Goal: Information Seeking & Learning: Learn about a topic

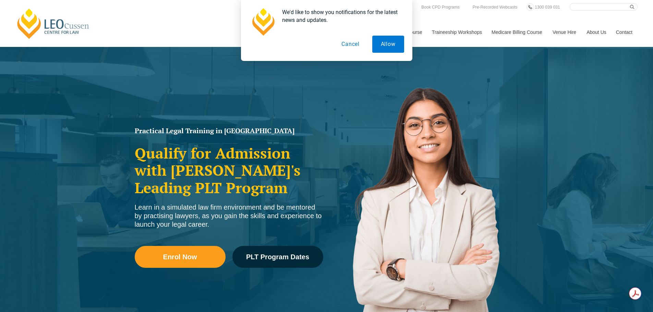
click at [357, 45] on button "Cancel" at bounding box center [350, 44] width 35 height 17
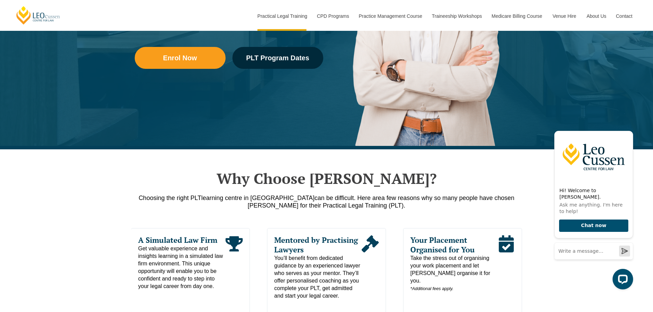
scroll to position [308, 0]
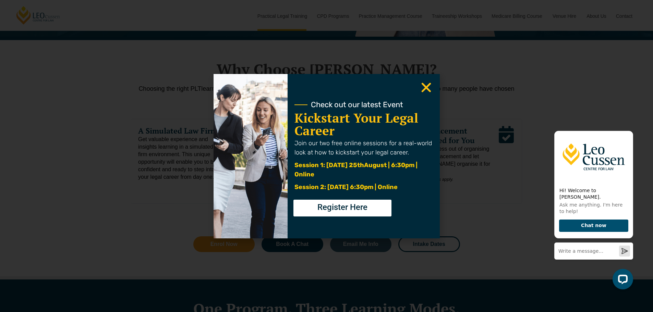
click at [426, 90] on icon "Close" at bounding box center [425, 87] width 13 height 13
click at [419, 83] on icon "Close" at bounding box center [425, 87] width 13 height 13
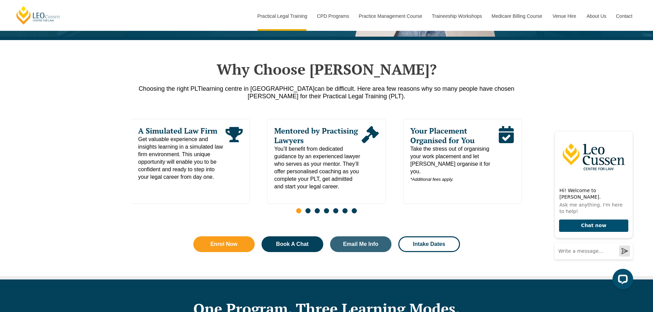
click at [423, 88] on p "Choosing the right PLT learning centre in Victoria can be difficult. Here are a…" at bounding box center [326, 92] width 391 height 15
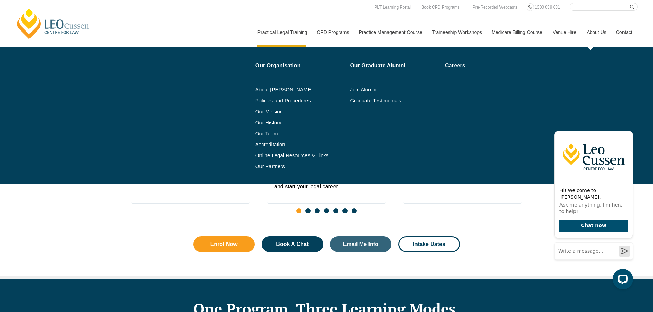
click at [595, 31] on link "About Us" at bounding box center [595, 31] width 29 height 29
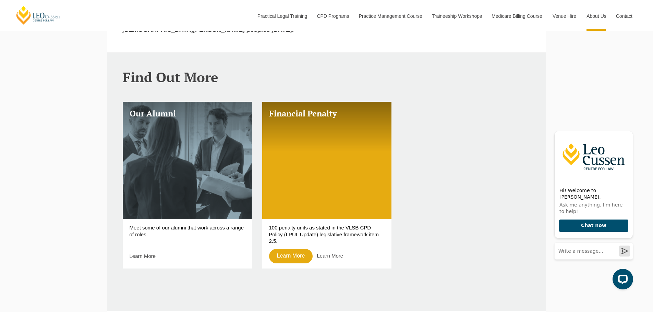
scroll to position [548, 0]
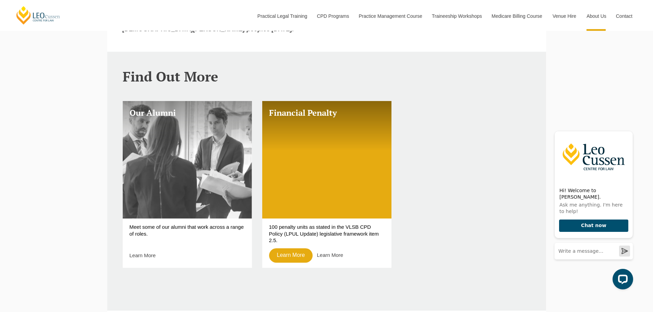
click at [152, 126] on link "Our Alumni" at bounding box center [187, 160] width 129 height 118
